Goal: Task Accomplishment & Management: Manage account settings

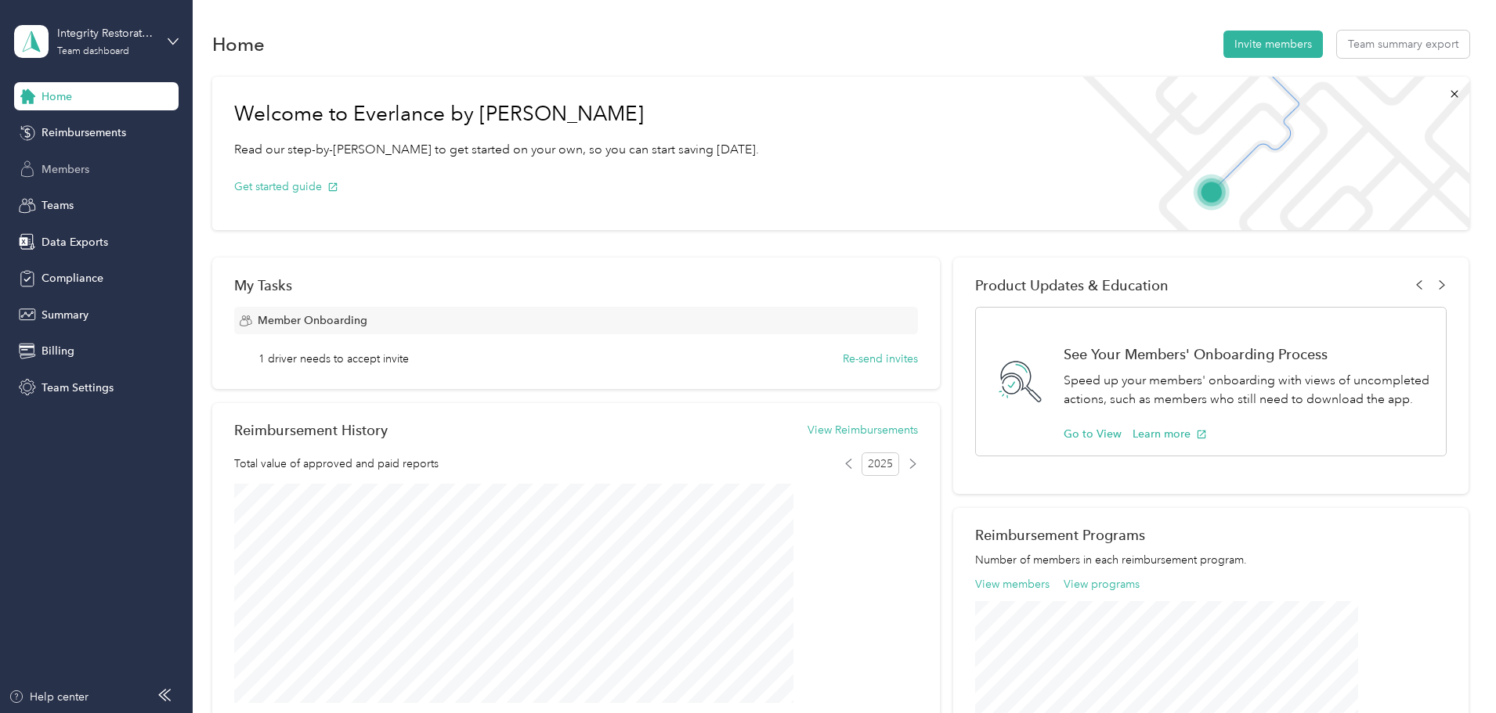
click at [79, 170] on span "Members" at bounding box center [66, 169] width 48 height 16
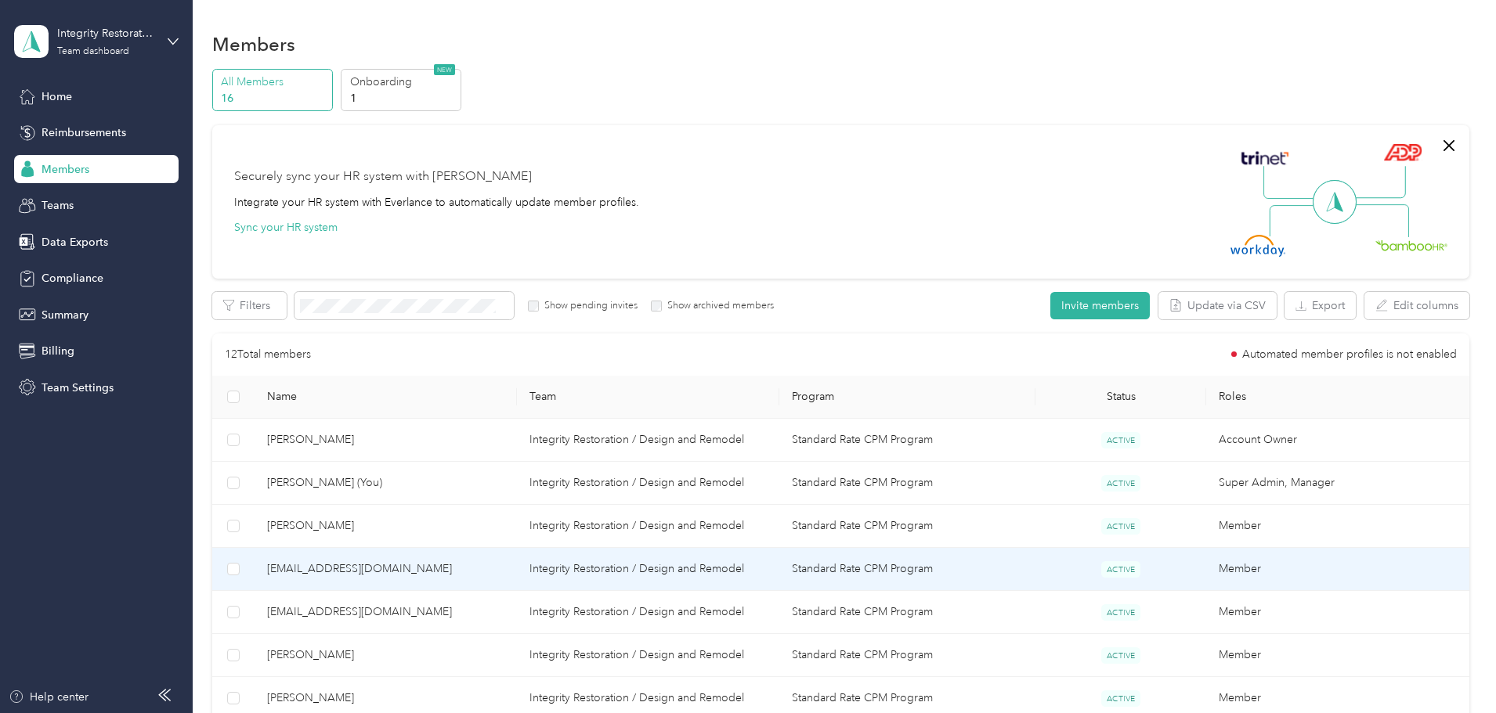
click at [504, 566] on span "[EMAIL_ADDRESS][DOMAIN_NAME]" at bounding box center [385, 569] width 237 height 17
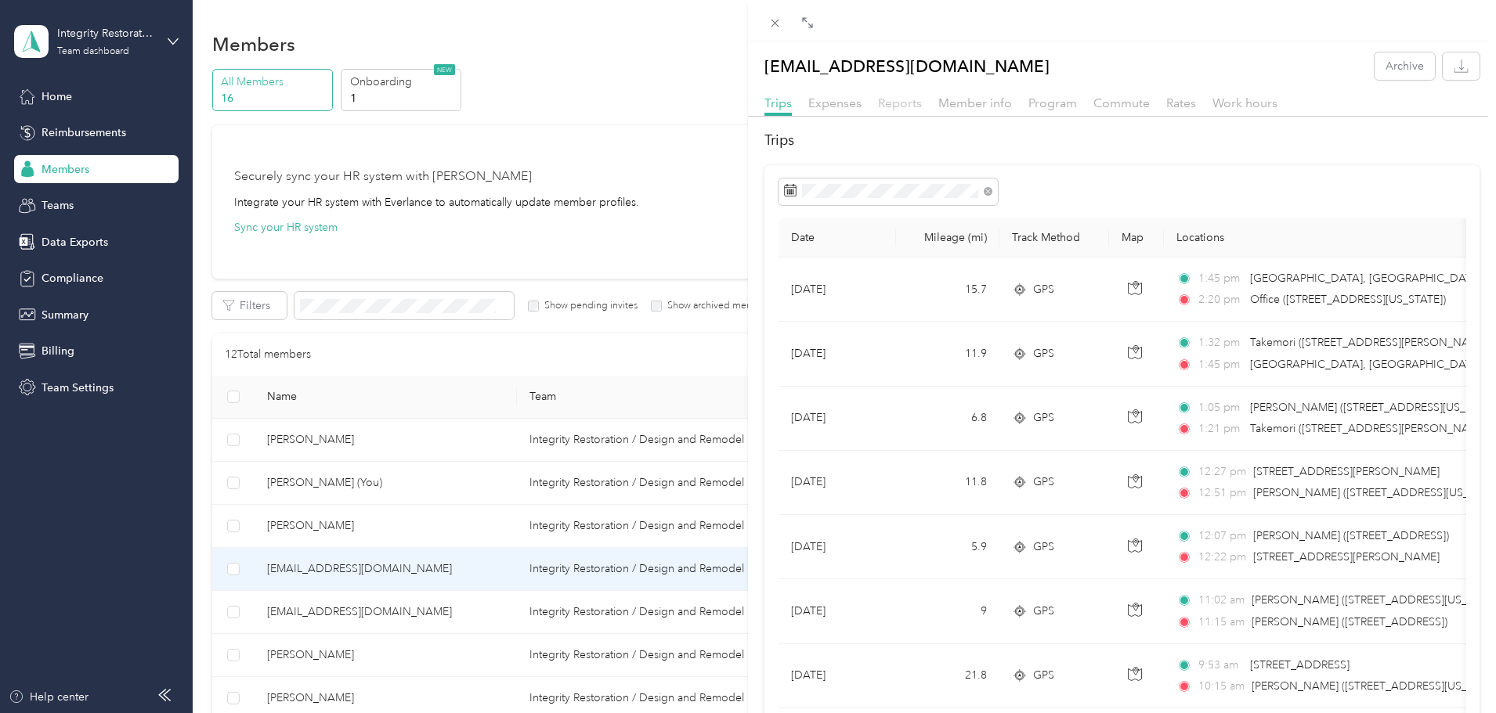
click at [893, 103] on span "Reports" at bounding box center [900, 103] width 44 height 15
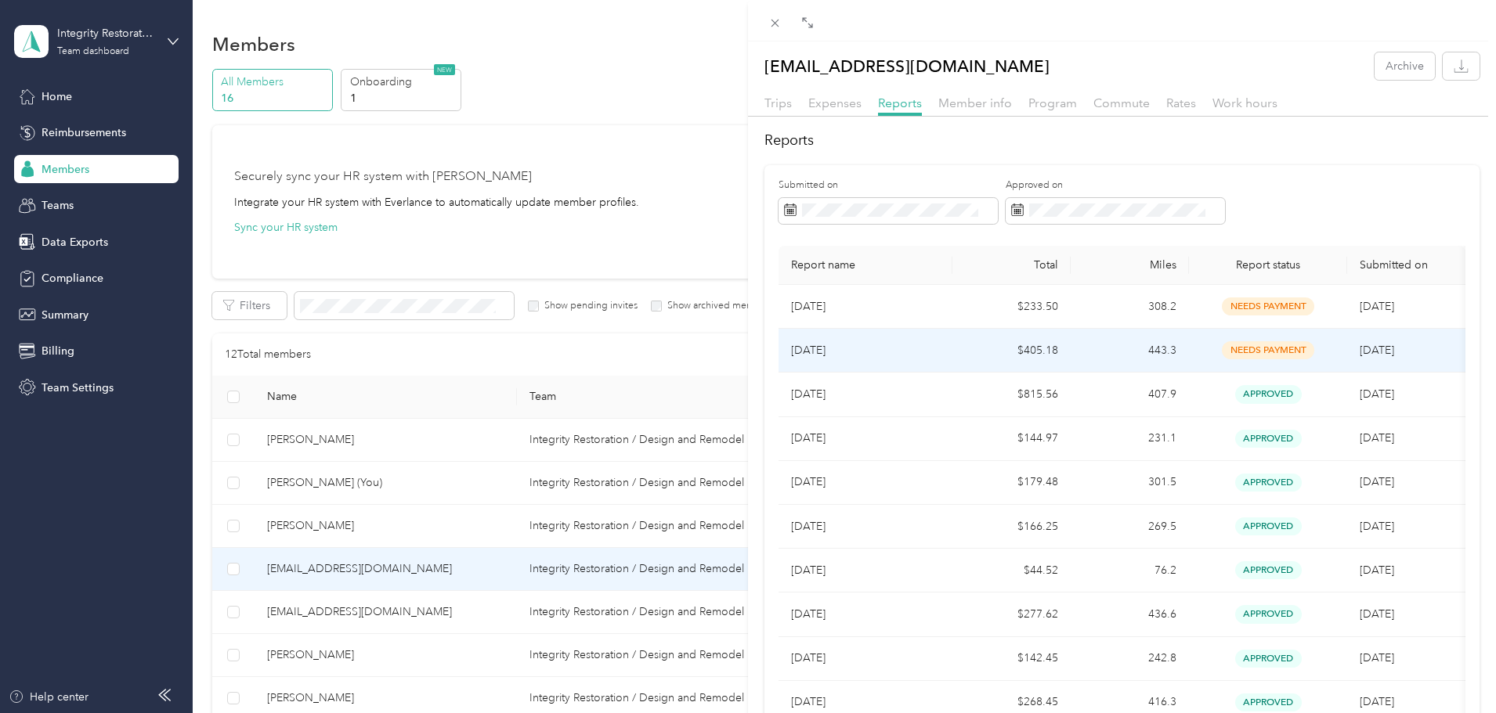
click at [868, 347] on p "[DATE]" at bounding box center [865, 350] width 149 height 17
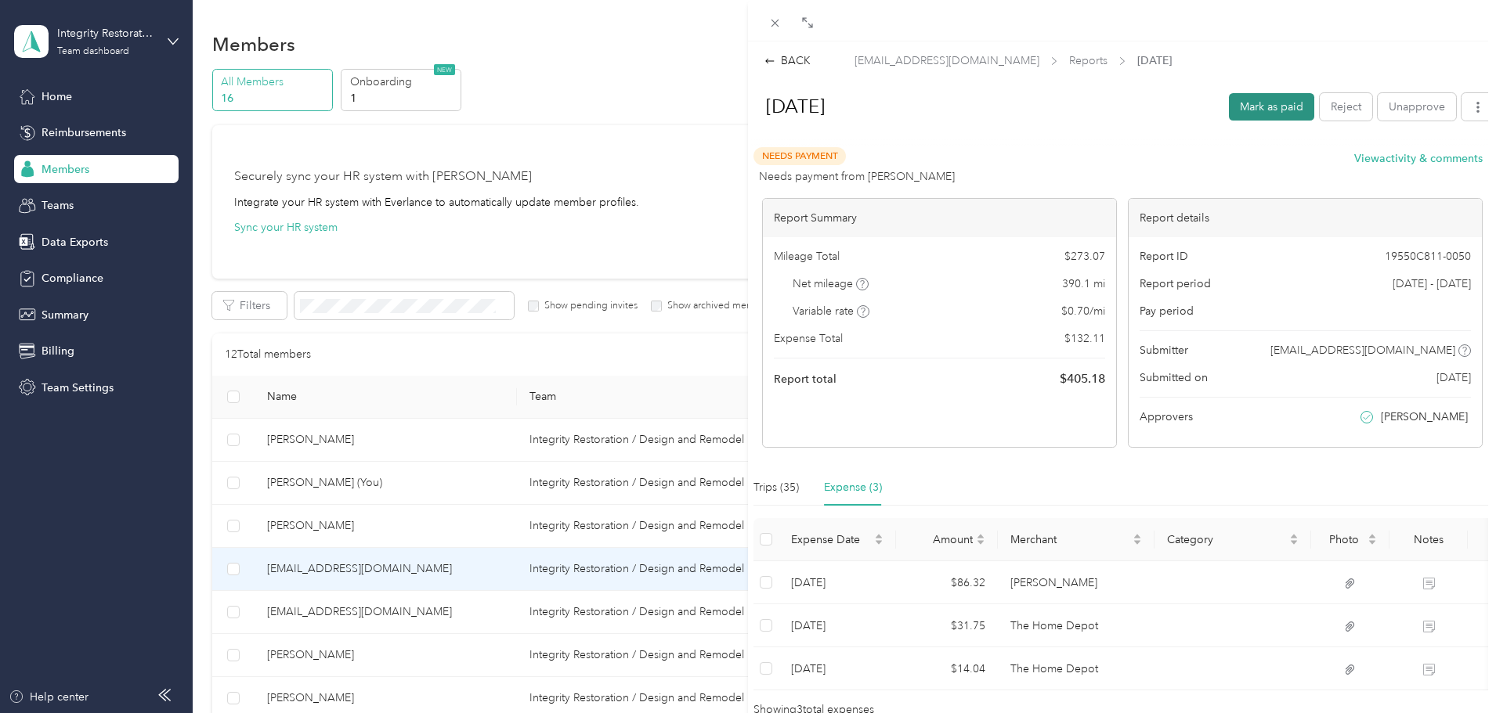
click at [1254, 103] on button "Mark as paid" at bounding box center [1271, 106] width 85 height 27
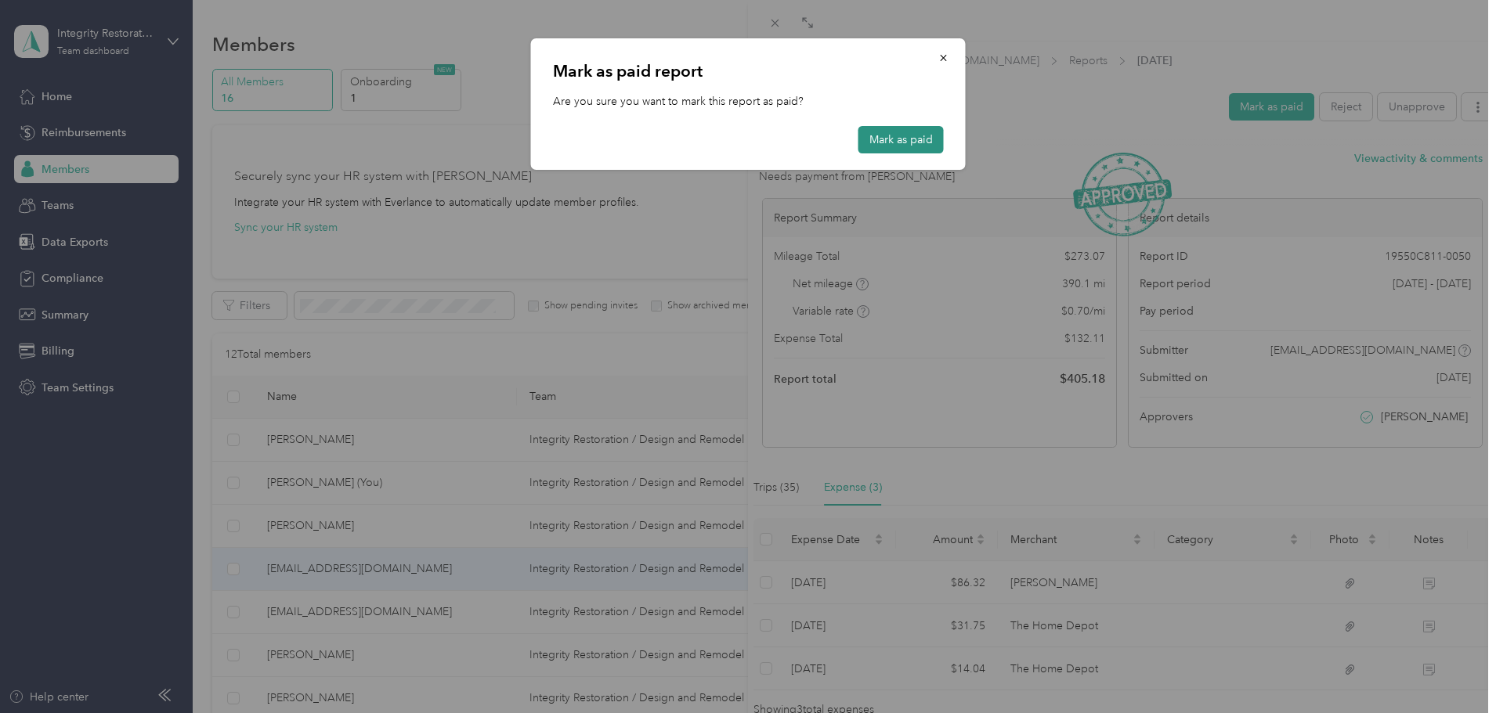
click at [927, 139] on button "Mark as paid" at bounding box center [900, 139] width 85 height 27
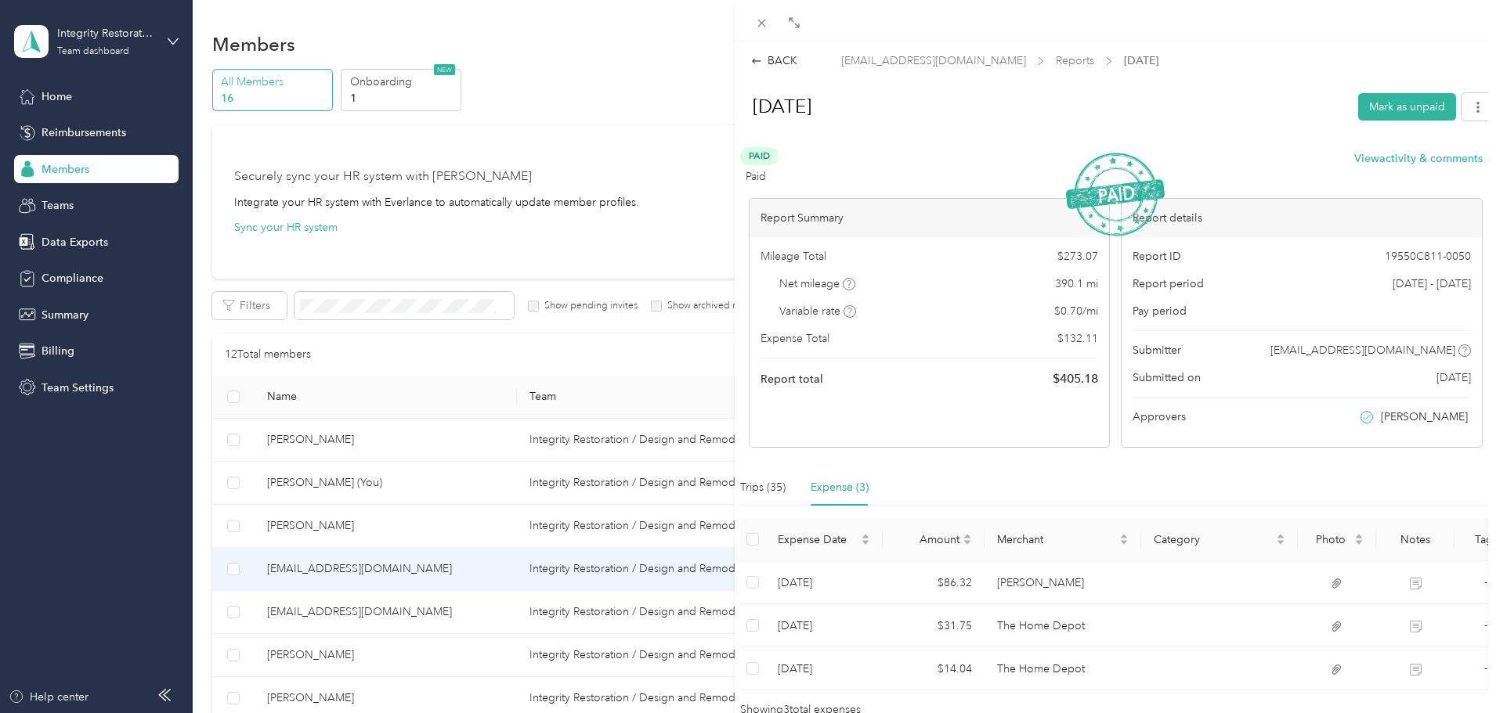
click at [62, 390] on div "BACK [EMAIL_ADDRESS][DOMAIN_NAME] Reports [DATE] [DATE] Mark as unpaid Paid Pai…" at bounding box center [748, 356] width 1496 height 713
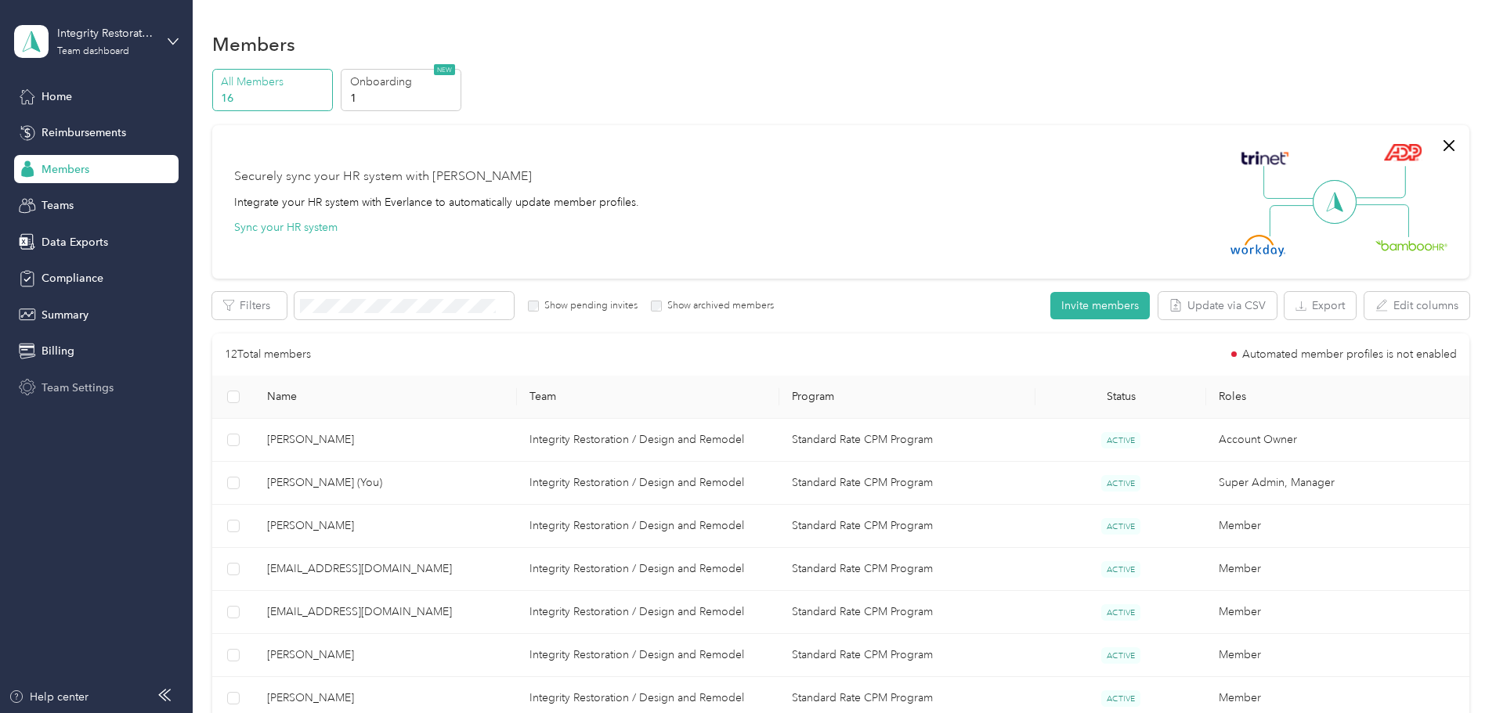
click at [70, 387] on span "Team Settings" at bounding box center [78, 388] width 72 height 16
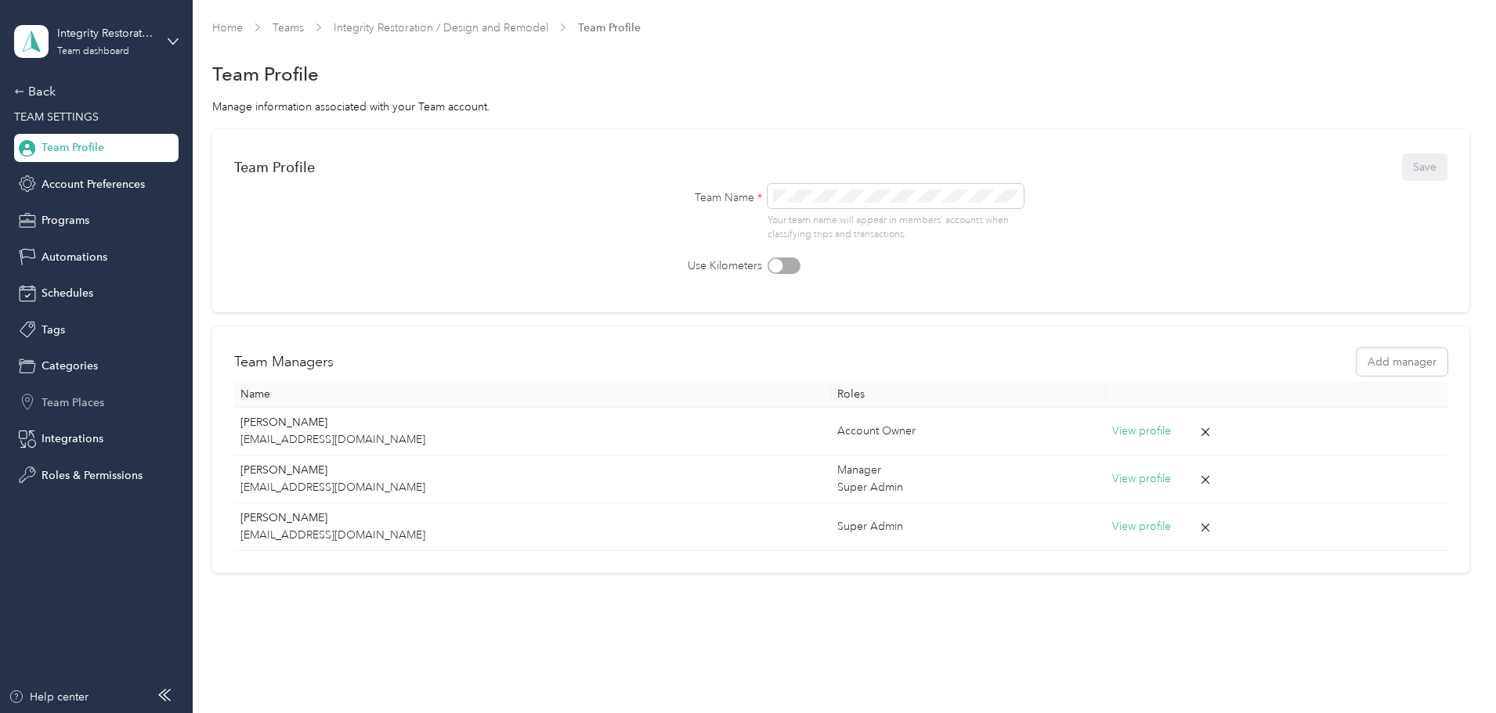
click at [67, 402] on span "Team Places" at bounding box center [73, 403] width 63 height 16
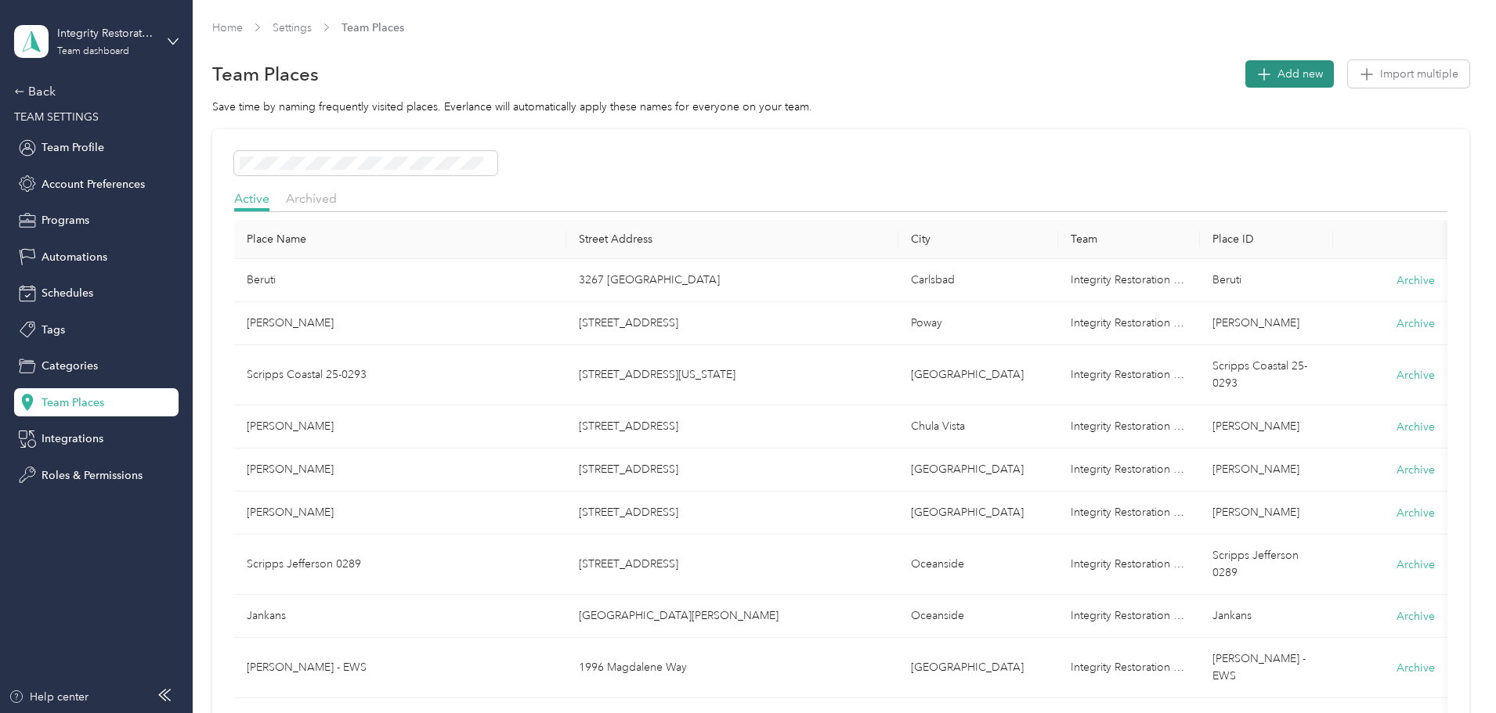
click at [1277, 73] on span "Add new" at bounding box center [1299, 74] width 45 height 16
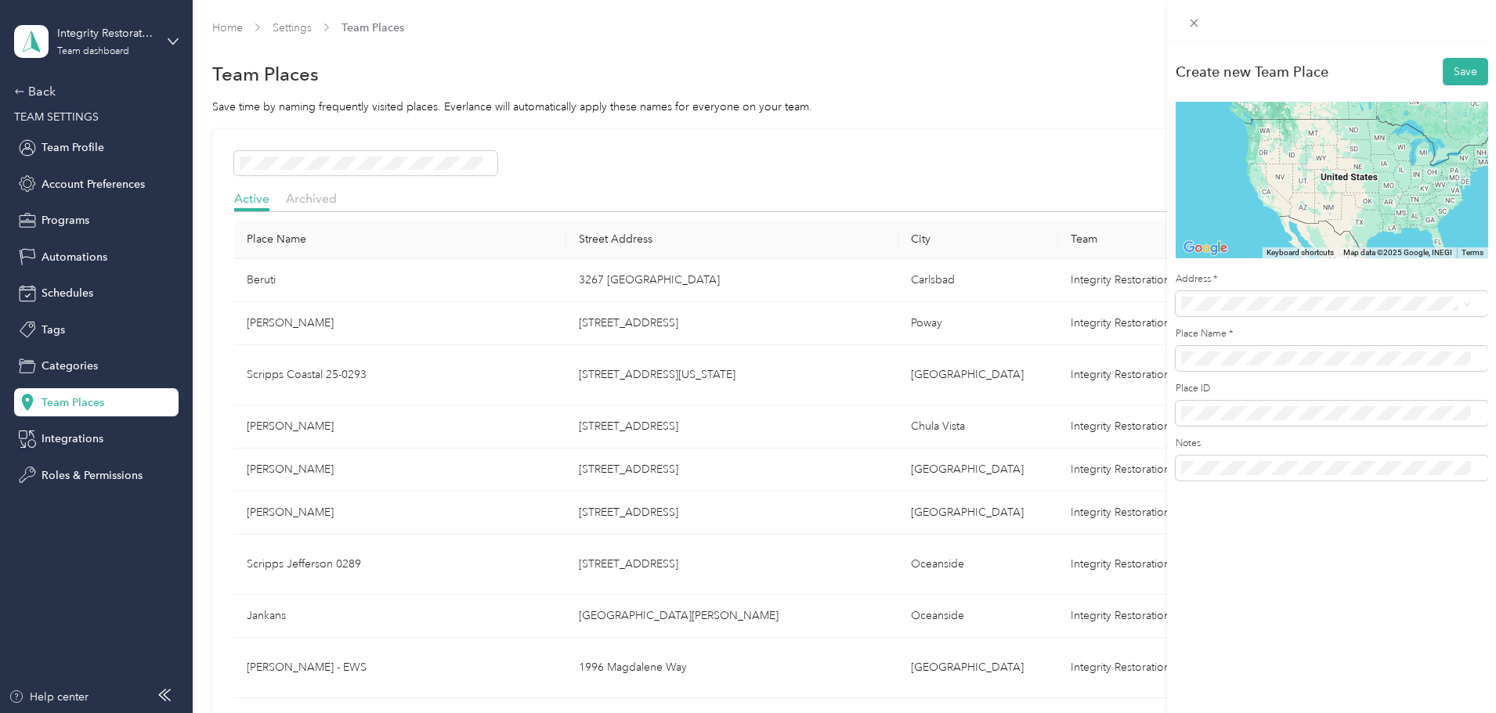
click at [1270, 359] on span "[STREET_ADDRESS][US_STATE]" at bounding box center [1288, 355] width 157 height 14
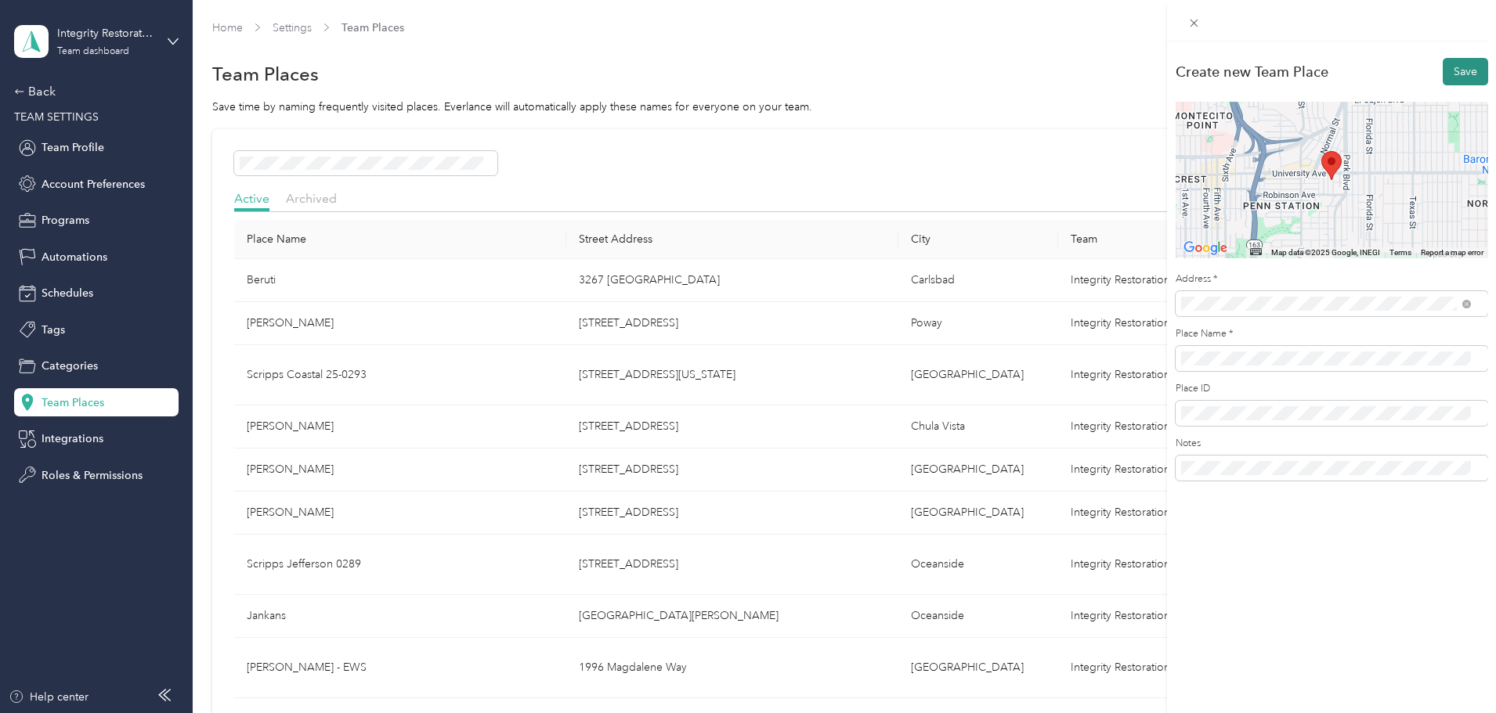
click at [1453, 71] on button "Save" at bounding box center [1464, 71] width 45 height 27
